Goal: Entertainment & Leisure: Consume media (video, audio)

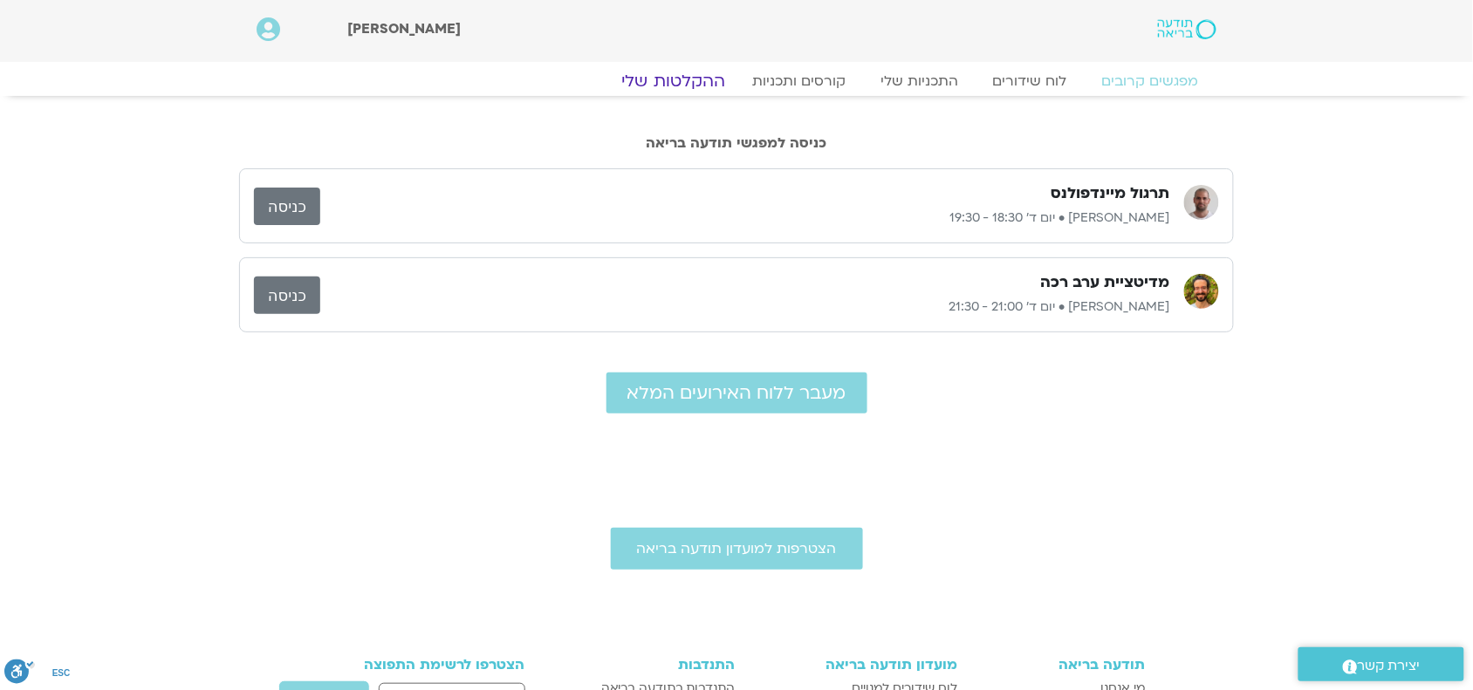
click at [673, 76] on link "ההקלטות שלי" at bounding box center [673, 81] width 147 height 21
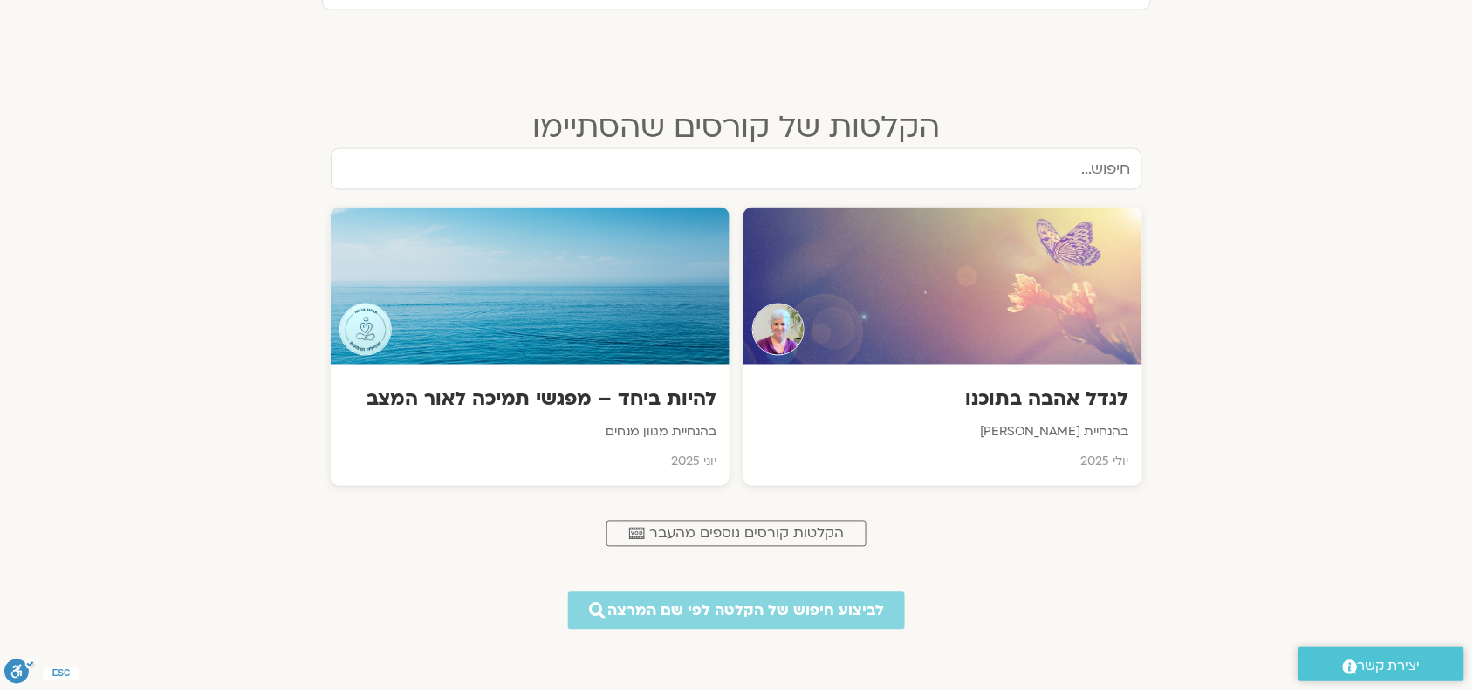
scroll to position [667, 0]
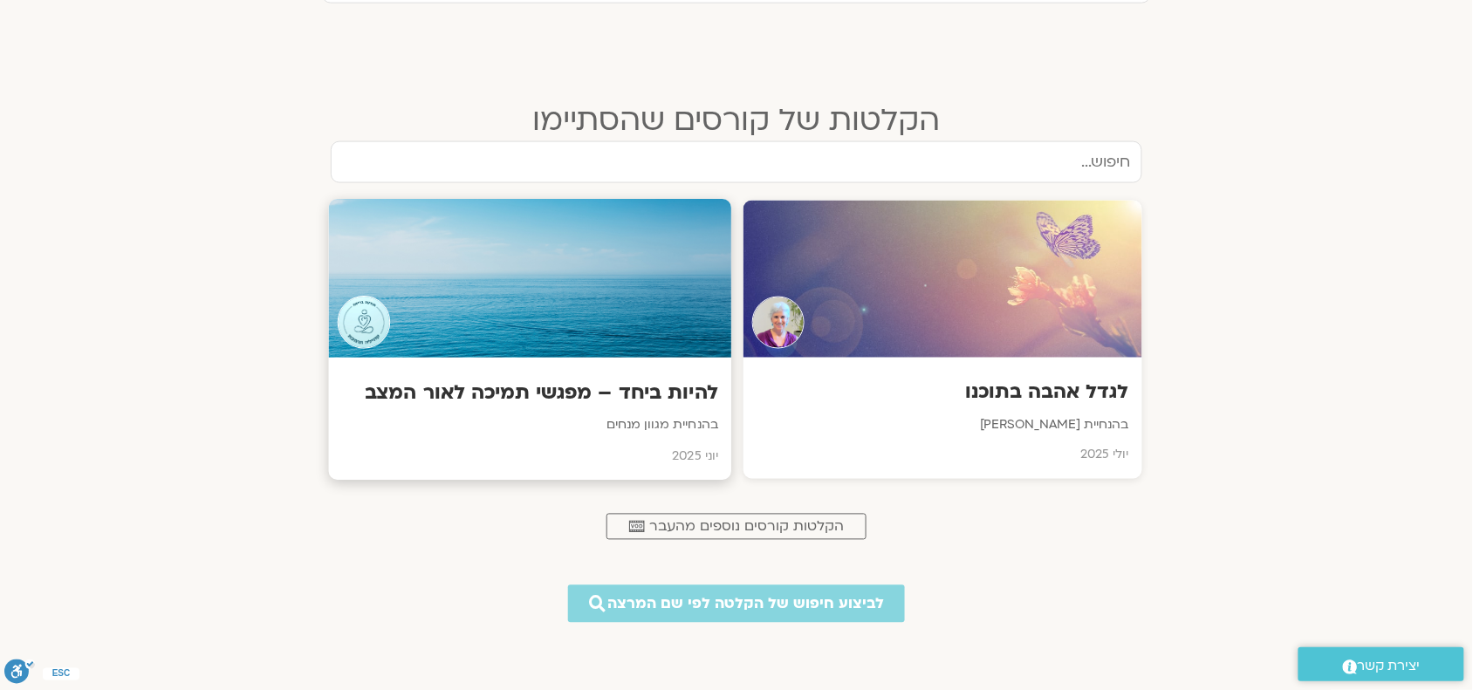
click at [486, 310] on div at bounding box center [530, 279] width 403 height 159
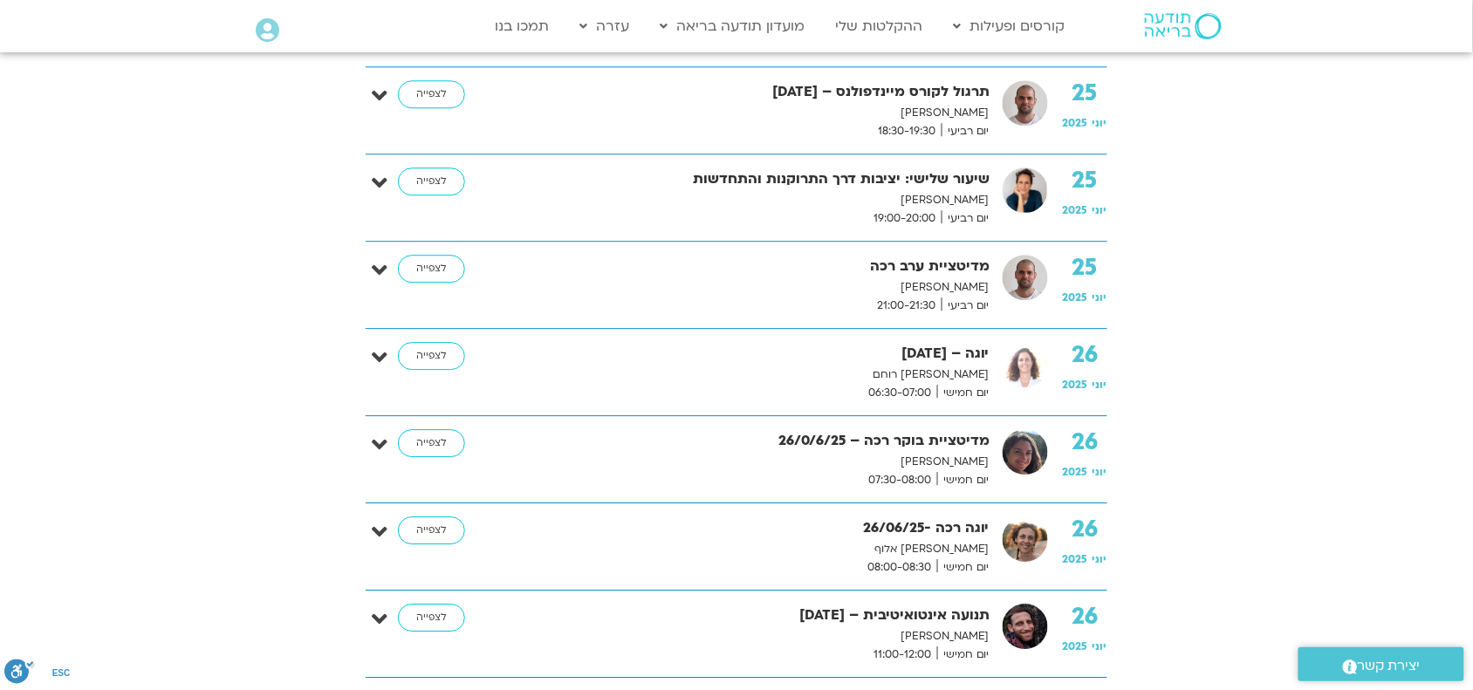
scroll to position [7199, 0]
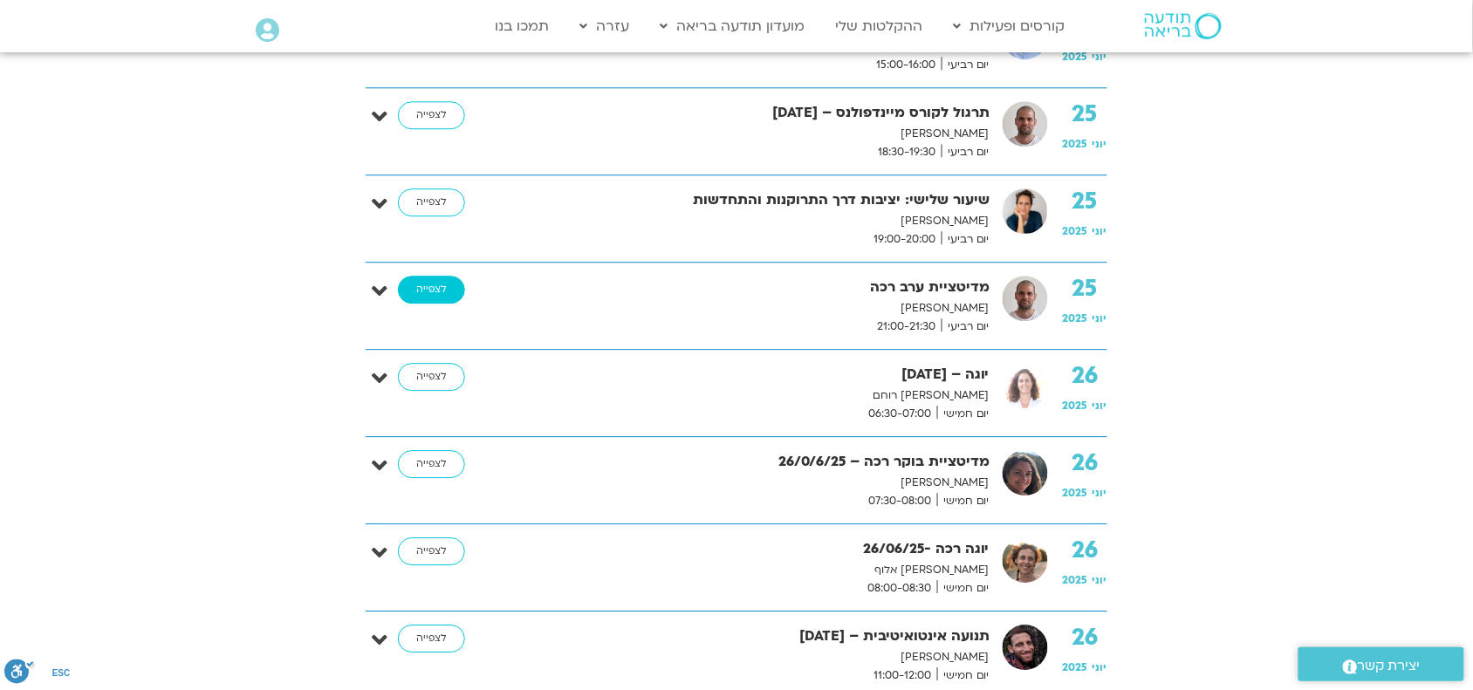
click at [429, 276] on link "לצפייה" at bounding box center [431, 290] width 67 height 28
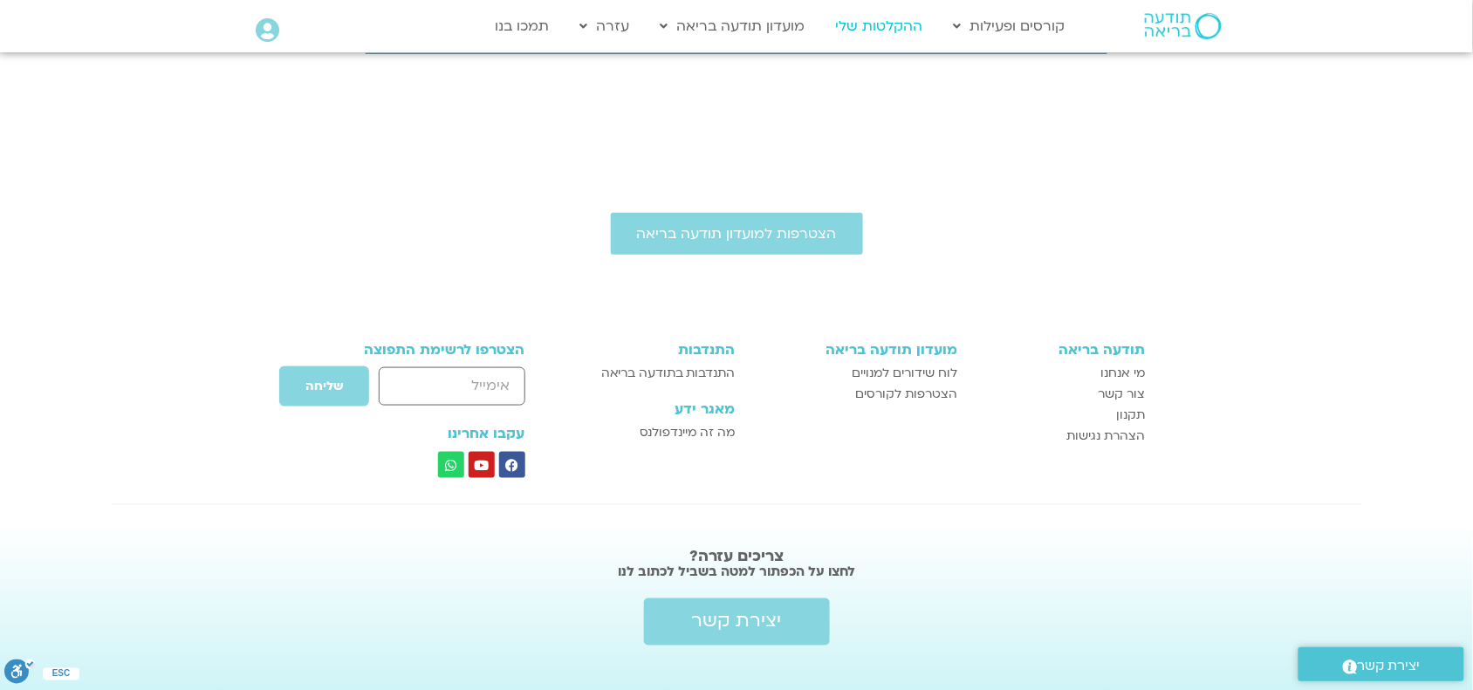
scroll to position [7202, 0]
